Goal: Task Accomplishment & Management: Complete application form

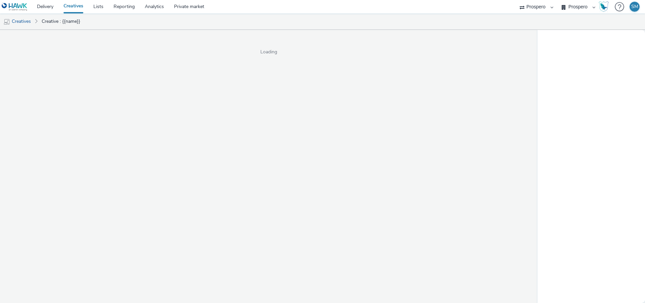
select select "47c37c18-910e-43a3-bb91-a2beb2847406"
select select "b1b940d3-d05b-48b5-821e-f328c33b988b"
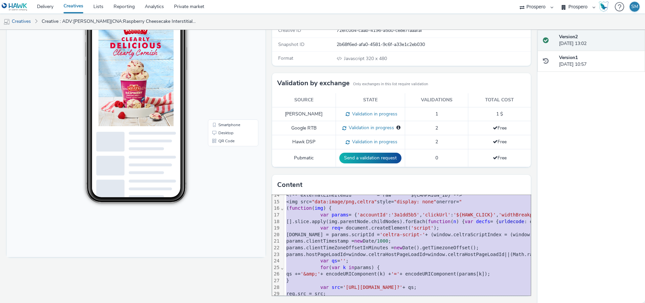
scroll to position [119, 0]
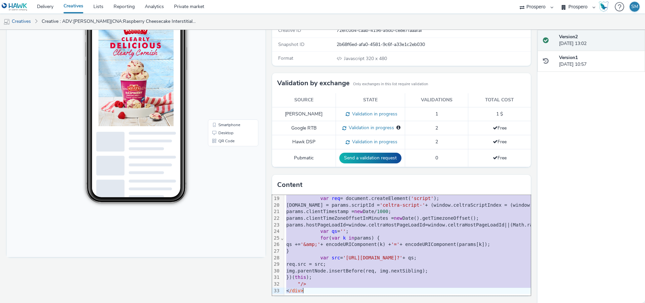
drag, startPoint x: 286, startPoint y: 200, endPoint x: 304, endPoint y: 325, distance: 126.6
click at [304, 303] on html "Delivery Creatives Lists Reporting Analytics Private market AZERION ContextAd F…" at bounding box center [322, 151] width 645 height 303
copy div "<div class = "celtra-ad-v3" > <!-- eas.JHtDUkVBVElWRV9JRH0% 3 D = raw ${CREATIV…"
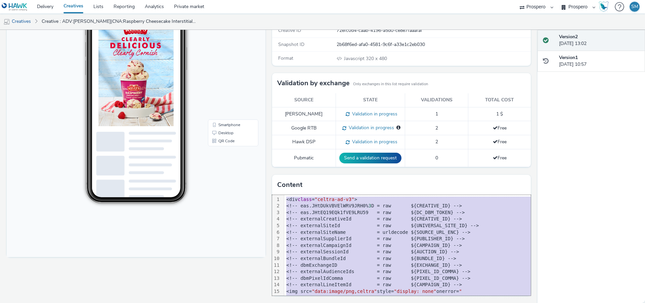
scroll to position [98, 0]
click at [46, 6] on link "Delivery" at bounding box center [45, 6] width 27 height 13
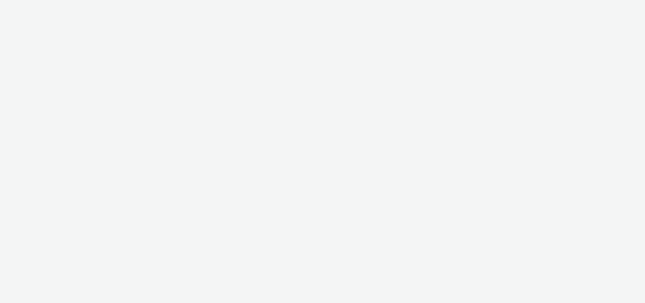
select select "47c37c18-910e-43a3-bb91-a2beb2847406"
select select "b1b940d3-d05b-48b5-821e-f328c33b988b"
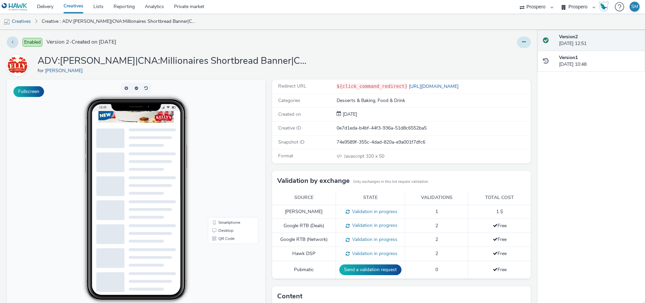
click at [520, 44] on button at bounding box center [524, 42] width 14 height 11
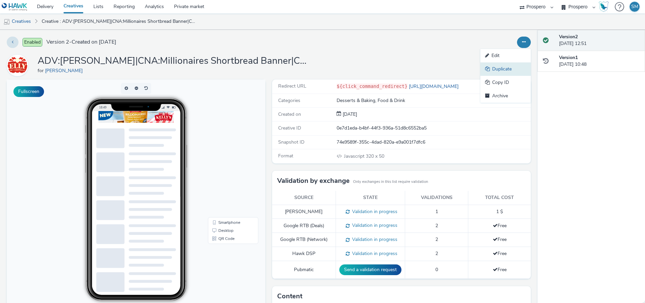
click at [509, 70] on link "Duplicate" at bounding box center [505, 68] width 50 height 13
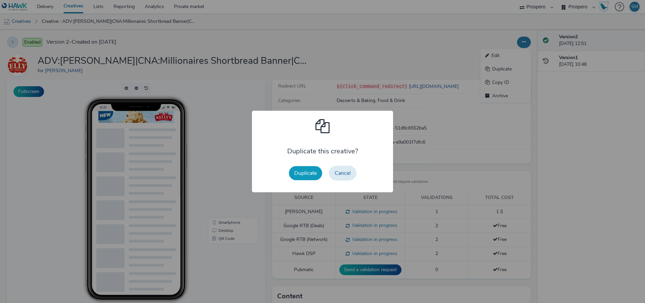
click at [306, 171] on button "Duplicate" at bounding box center [305, 173] width 33 height 14
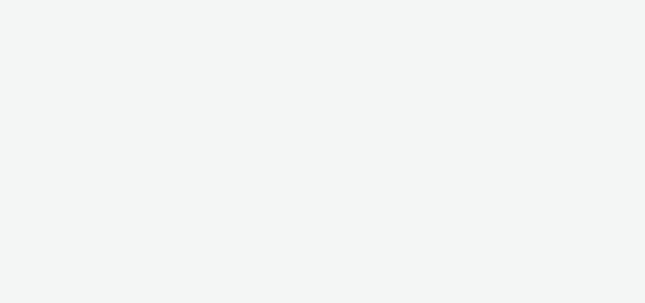
select select "47c37c18-910e-43a3-bb91-a2beb2847406"
select select "b1b940d3-d05b-48b5-821e-f328c33b988b"
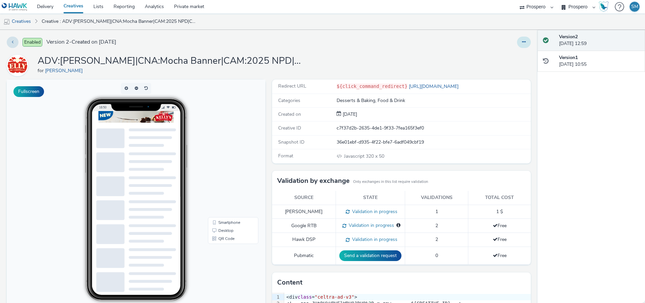
click at [525, 41] on icon at bounding box center [524, 42] width 4 height 5
click at [523, 66] on link "Duplicate" at bounding box center [505, 68] width 50 height 13
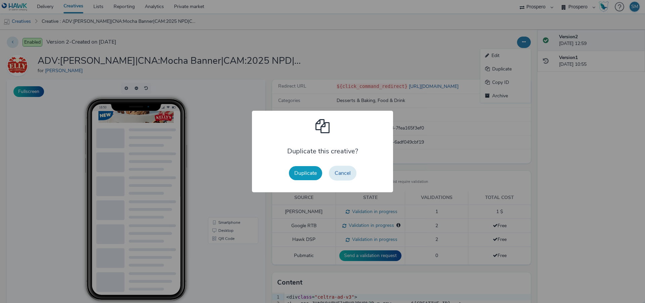
click at [312, 174] on button "Duplicate" at bounding box center [305, 173] width 33 height 14
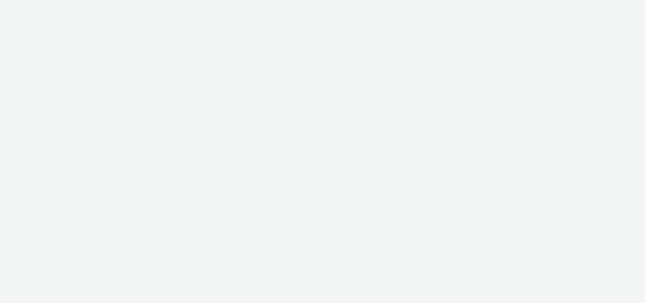
select select "47c37c18-910e-43a3-bb91-a2beb2847406"
select select "b1b940d3-d05b-48b5-821e-f328c33b988b"
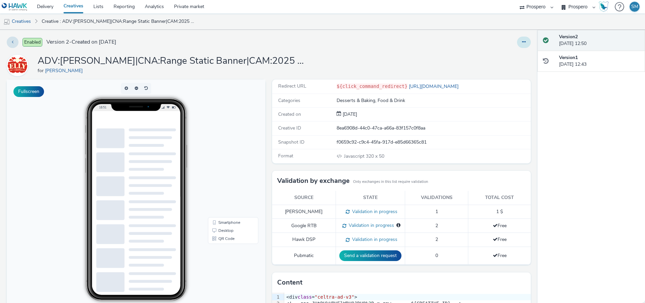
click at [527, 38] on button at bounding box center [524, 42] width 14 height 11
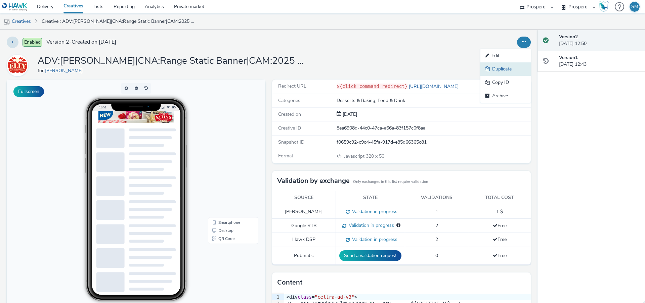
click at [508, 70] on link "Duplicate" at bounding box center [505, 68] width 50 height 13
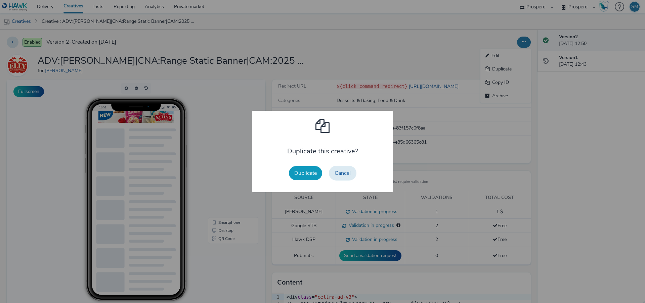
click at [306, 174] on button "Duplicate" at bounding box center [305, 173] width 33 height 14
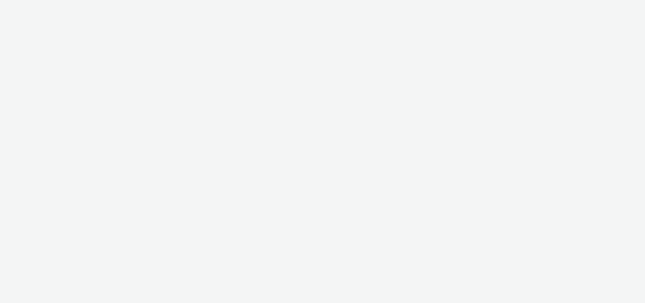
select select "47c37c18-910e-43a3-bb91-a2beb2847406"
select select "b1b940d3-d05b-48b5-821e-f328c33b988b"
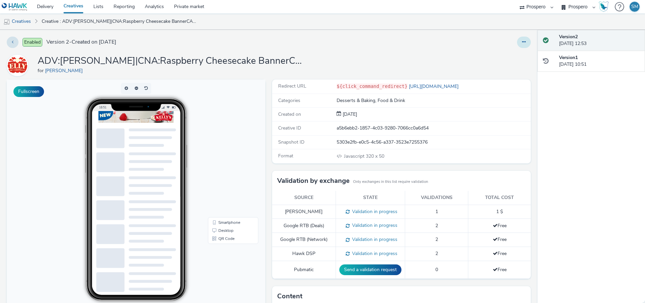
click at [527, 42] on button at bounding box center [524, 42] width 14 height 11
click at [522, 72] on link "Duplicate" at bounding box center [505, 68] width 50 height 13
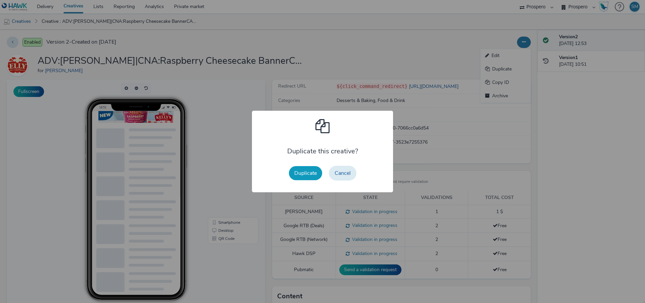
click at [309, 172] on button "Duplicate" at bounding box center [305, 173] width 33 height 14
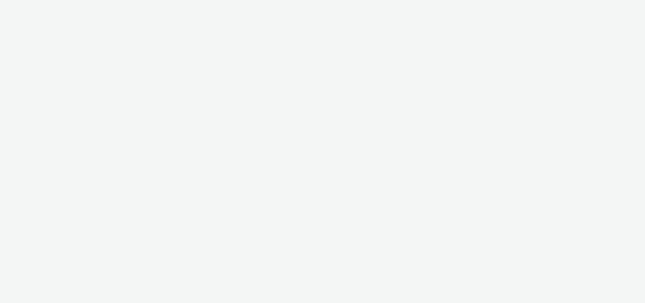
select select "47c37c18-910e-43a3-bb91-a2beb2847406"
select select "b1b940d3-d05b-48b5-821e-f328c33b988b"
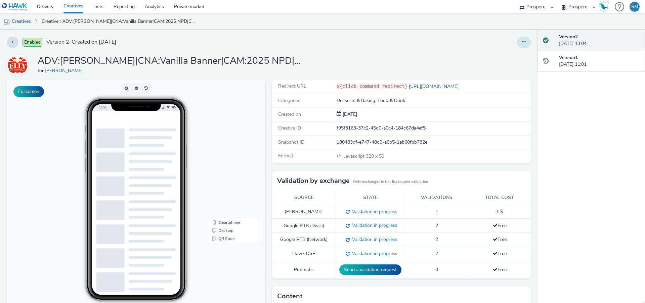
click at [520, 43] on button at bounding box center [524, 42] width 14 height 11
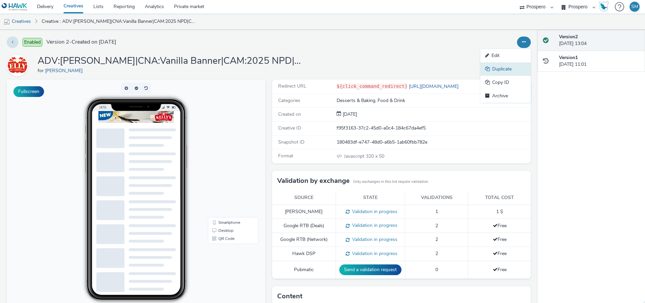
click at [503, 72] on link "Duplicate" at bounding box center [505, 68] width 50 height 13
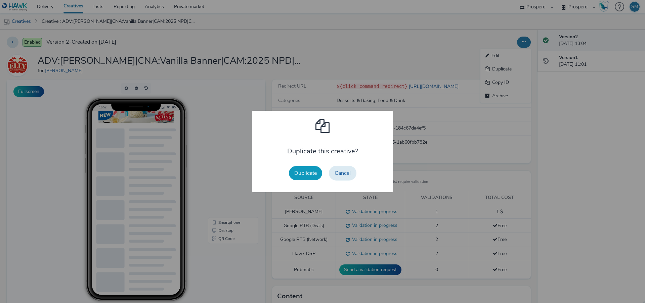
click at [303, 177] on button "Duplicate" at bounding box center [305, 173] width 33 height 14
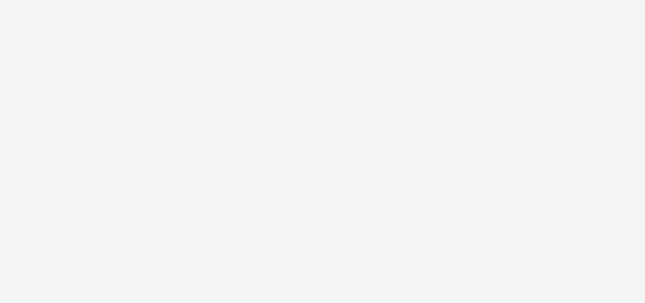
select select "47c37c18-910e-43a3-bb91-a2beb2847406"
select select "b1b940d3-d05b-48b5-821e-f328c33b988b"
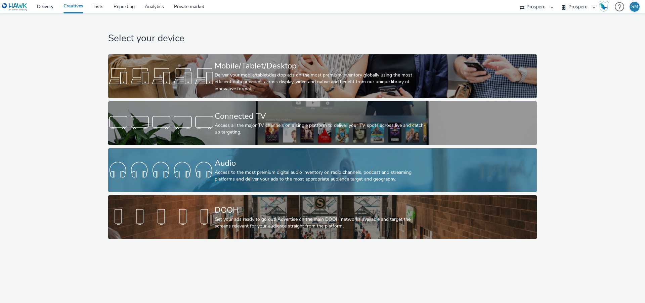
click at [257, 169] on div "Access to the most premium digital audio inventory on radio channels, podcast a…" at bounding box center [321, 176] width 213 height 14
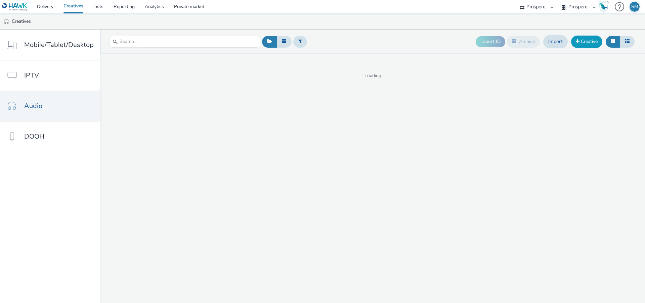
click at [588, 39] on link "Creative" at bounding box center [586, 42] width 31 height 12
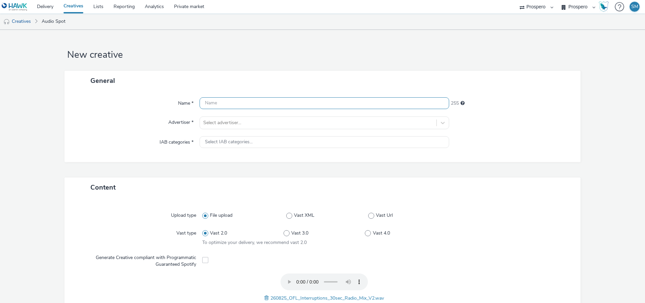
click at [226, 105] on input "text" at bounding box center [325, 103] width 250 height 12
paste input "ADV:Oak Furnitureland|CAM:Oak Furnitureland Q1|CHA:Audio|PLA:Prospero|INV:Audio…"
type input "ADV:Oak Furnitureland|CAM:Oak Furnitureland Q1|CHA:Audio|PLA:Prospero|INV:Audio…"
click at [228, 122] on div at bounding box center [318, 123] width 230 height 8
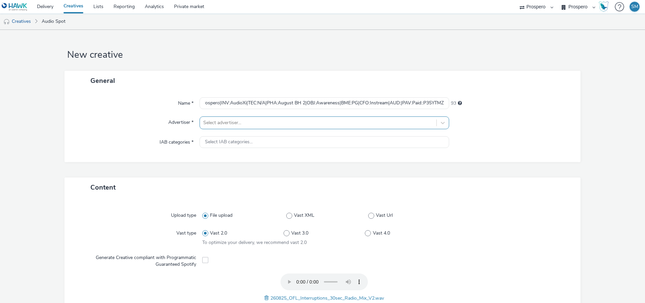
scroll to position [0, 0]
type input "oak"
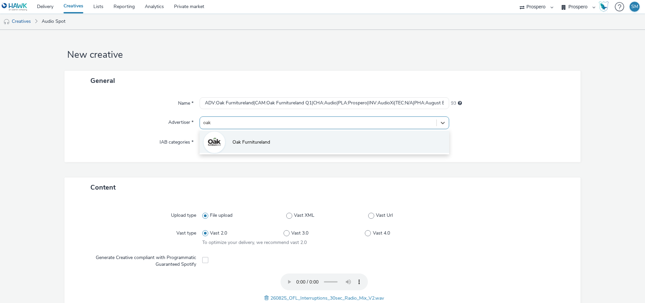
click at [236, 132] on li "Oak Furnitureland" at bounding box center [325, 142] width 250 height 23
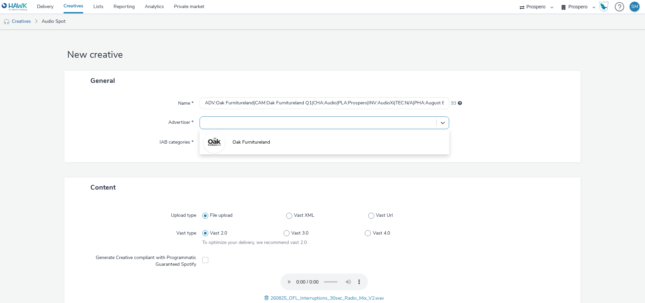
type input "http://oakfurnitureland.co.uk"
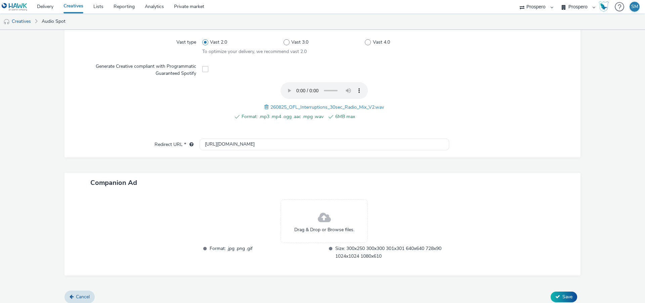
scroll to position [201, 0]
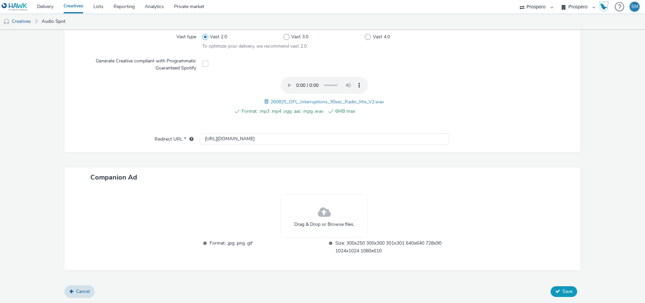
click at [564, 294] on span "Save" at bounding box center [567, 292] width 10 height 6
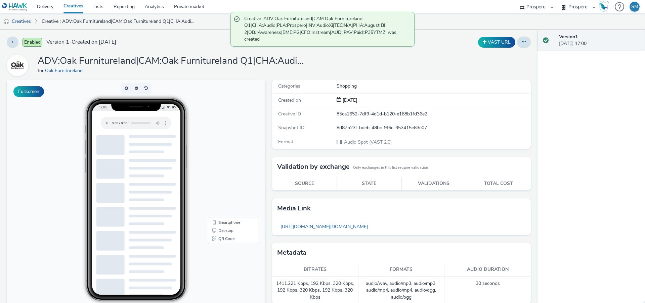
scroll to position [59, 0]
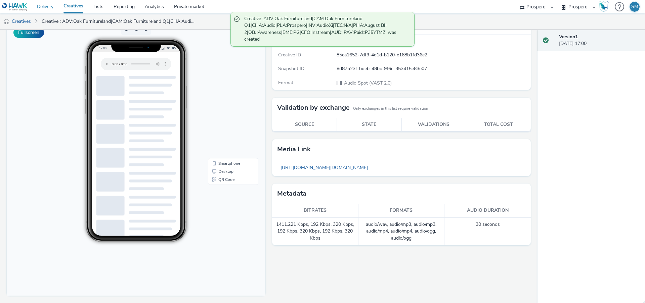
click at [41, 10] on link "Delivery" at bounding box center [45, 6] width 27 height 13
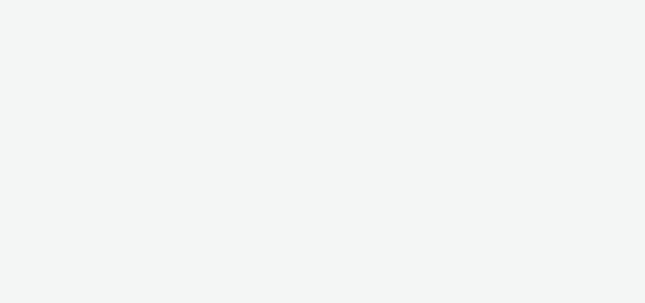
select select "47c37c18-910e-43a3-bb91-a2beb2847406"
select select "b1b940d3-d05b-48b5-821e-f328c33b988b"
